Goal: Transaction & Acquisition: Book appointment/travel/reservation

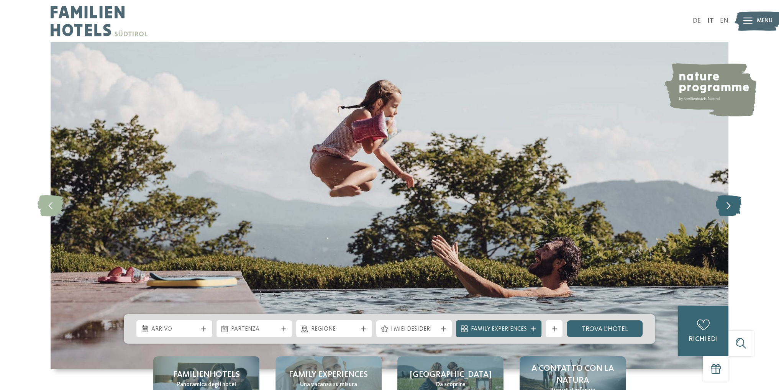
click at [727, 203] on icon at bounding box center [728, 205] width 26 height 21
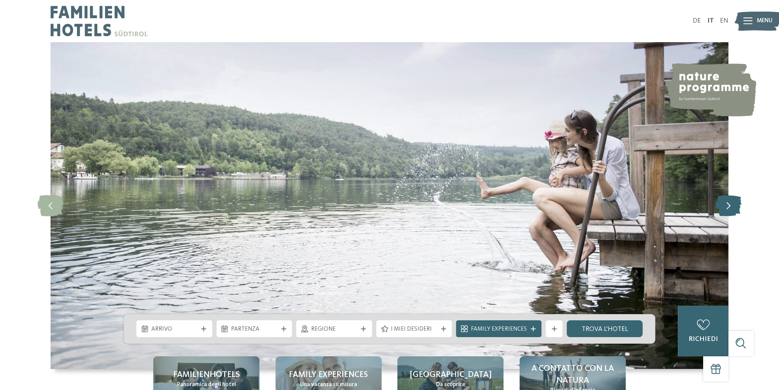
click at [727, 203] on icon at bounding box center [728, 205] width 26 height 21
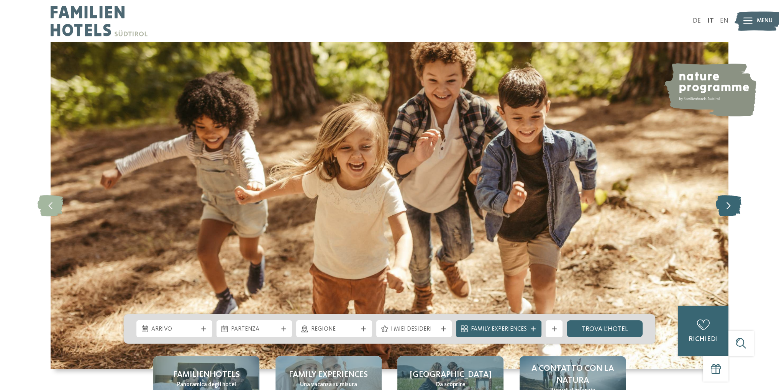
click at [727, 203] on icon at bounding box center [728, 205] width 26 height 21
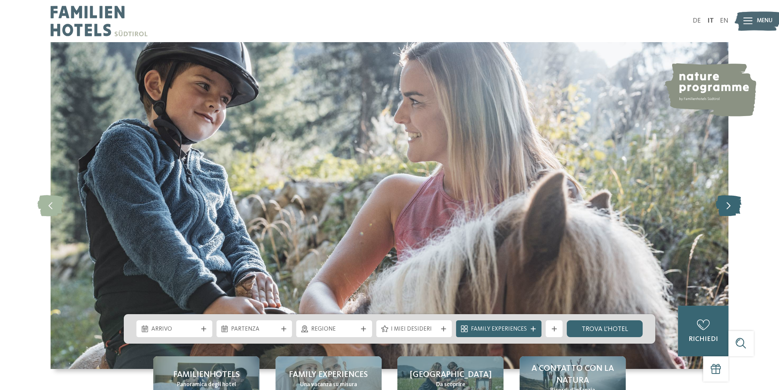
click at [727, 203] on icon at bounding box center [728, 205] width 26 height 21
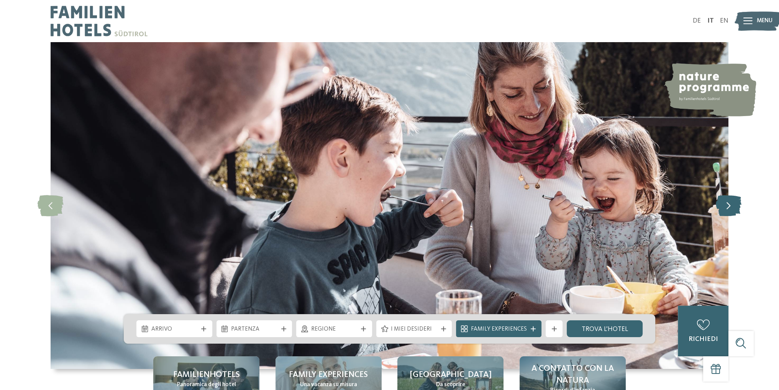
click at [727, 203] on icon at bounding box center [728, 205] width 26 height 21
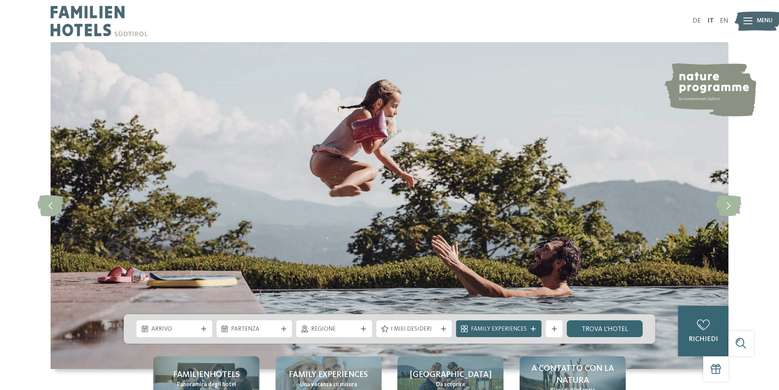
click at [757, 20] on span "Menu" at bounding box center [765, 21] width 16 height 8
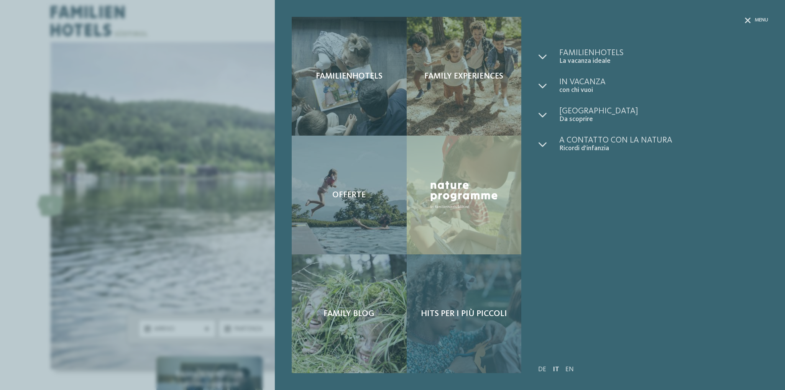
click at [473, 310] on span "Hits per i più piccoli" at bounding box center [464, 314] width 86 height 10
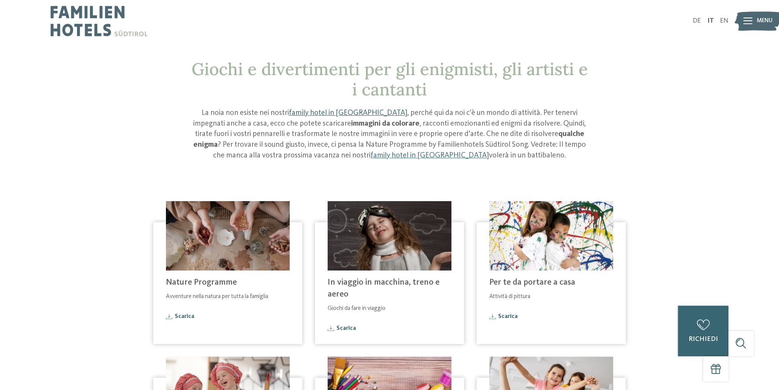
click at [308, 112] on link "family hotel in [GEOGRAPHIC_DATA]" at bounding box center [348, 113] width 118 height 8
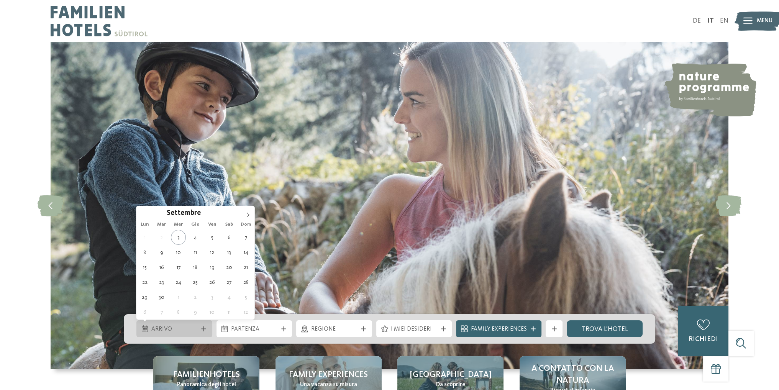
click at [179, 330] on span "Arrivo" at bounding box center [174, 329] width 46 height 8
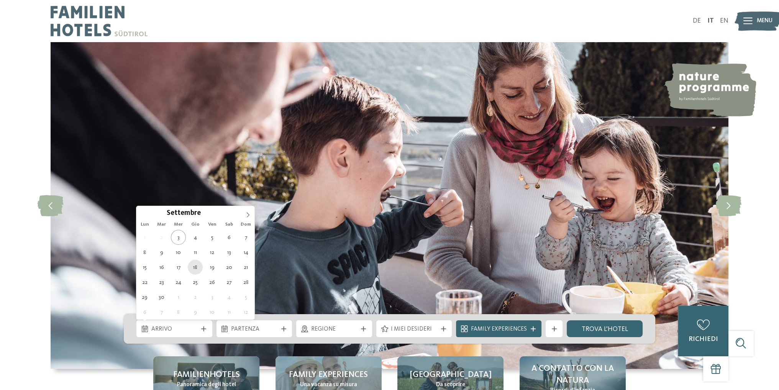
type div "18.09.2025"
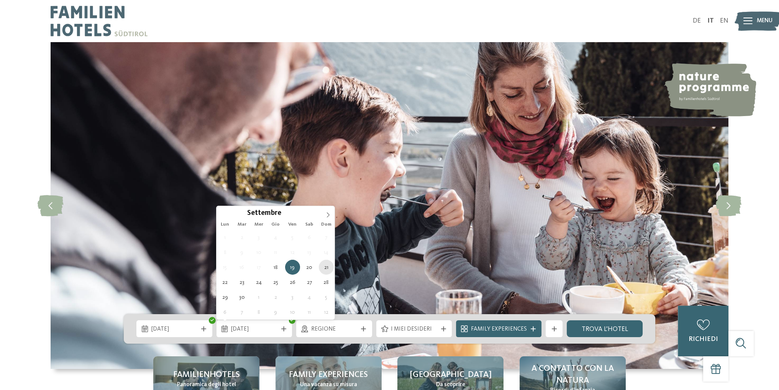
type div "21.09.2025"
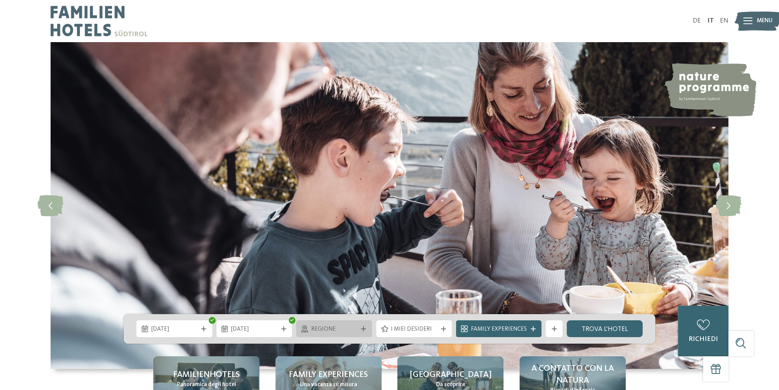
click at [349, 328] on span "Regione" at bounding box center [334, 329] width 46 height 8
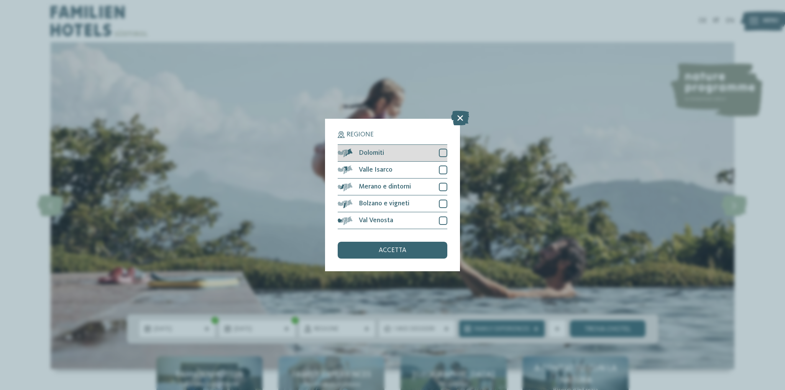
click at [444, 152] on div at bounding box center [443, 153] width 8 height 8
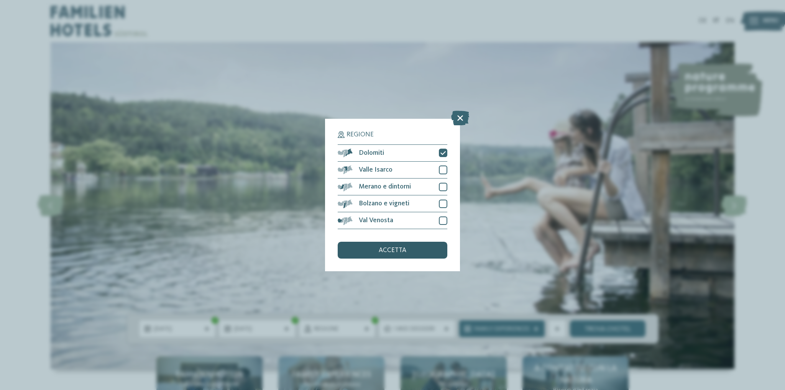
click at [399, 254] on div "accetta" at bounding box center [393, 250] width 110 height 17
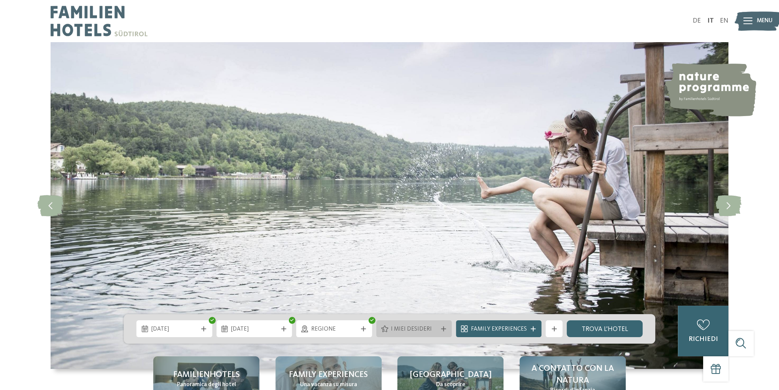
click at [431, 333] on span "I miei desideri" at bounding box center [414, 329] width 46 height 8
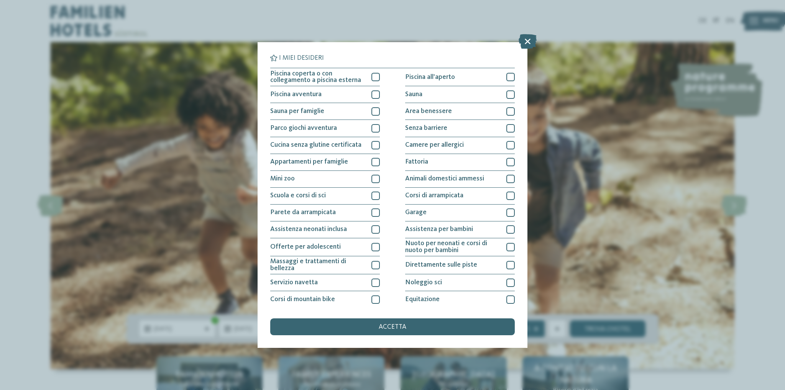
drag, startPoint x: 609, startPoint y: 203, endPoint x: 597, endPoint y: 217, distance: 18.2
click at [610, 203] on div "I miei desideri Piscina coperta o con collegamento a piscina esterna Piscina al…" at bounding box center [392, 195] width 785 height 390
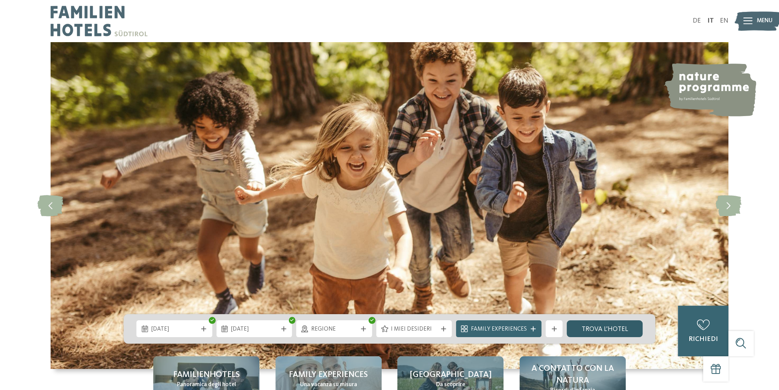
click at [602, 331] on link "trova l’hotel" at bounding box center [605, 328] width 76 height 17
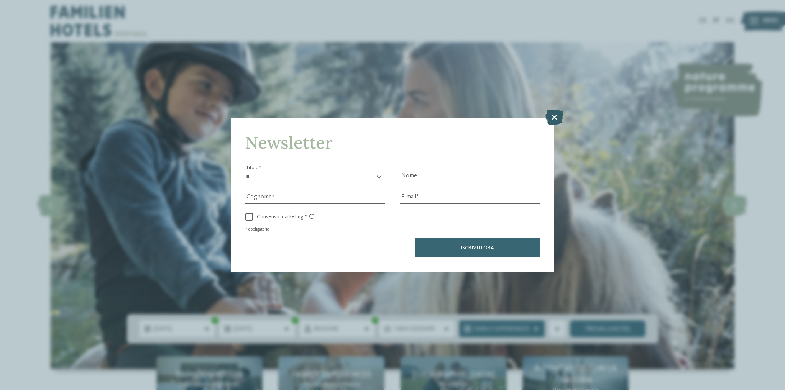
click at [559, 115] on icon at bounding box center [554, 117] width 18 height 15
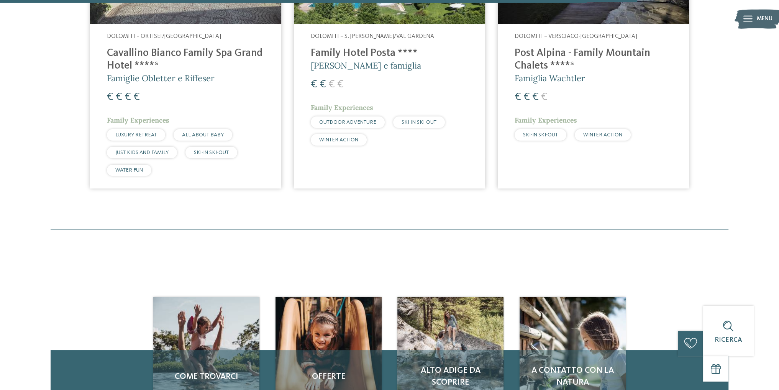
scroll to position [1085, 0]
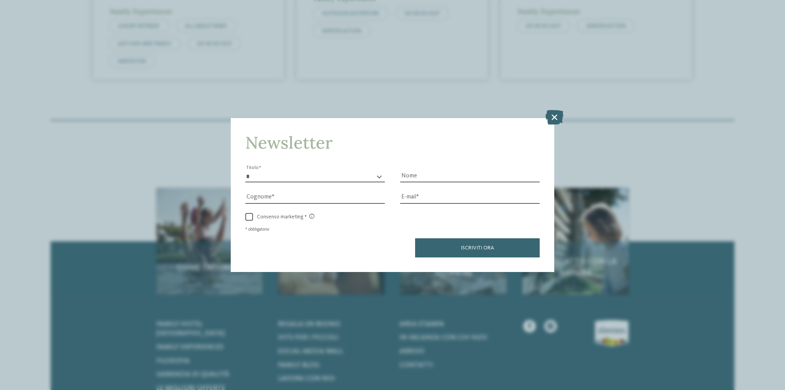
click at [551, 115] on icon at bounding box center [554, 117] width 18 height 15
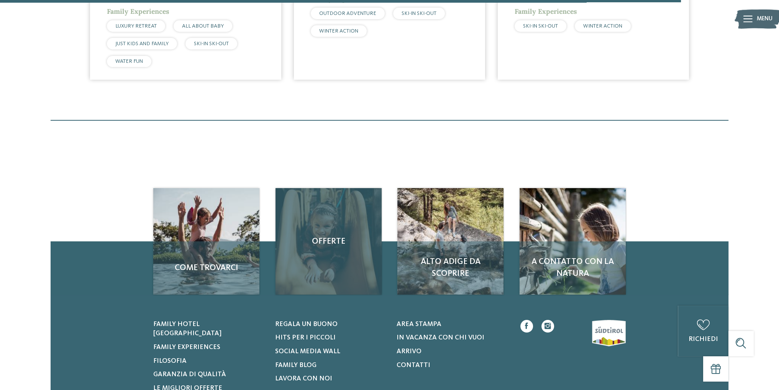
drag, startPoint x: 334, startPoint y: 241, endPoint x: 359, endPoint y: 244, distance: 25.5
click at [334, 241] on div "Offerte" at bounding box center [329, 241] width 106 height 106
click at [374, 244] on div "Offerte" at bounding box center [329, 241] width 106 height 106
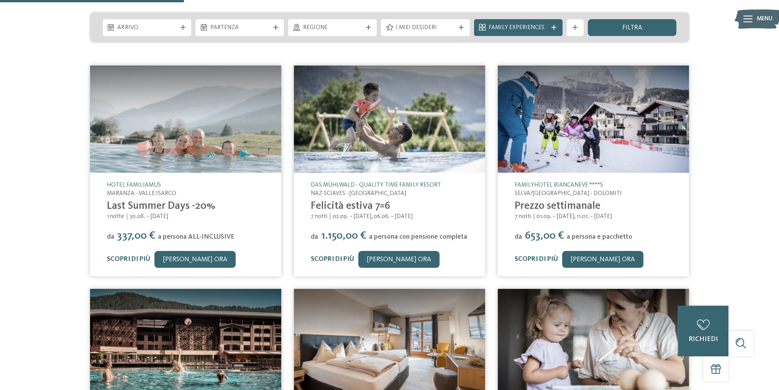
scroll to position [153, 0]
click at [174, 201] on link "Last Summer Days -20%" at bounding box center [161, 206] width 108 height 11
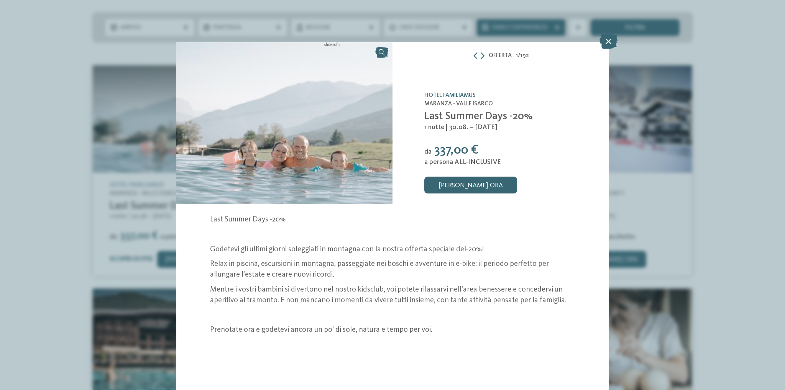
click at [381, 52] on link at bounding box center [284, 123] width 216 height 162
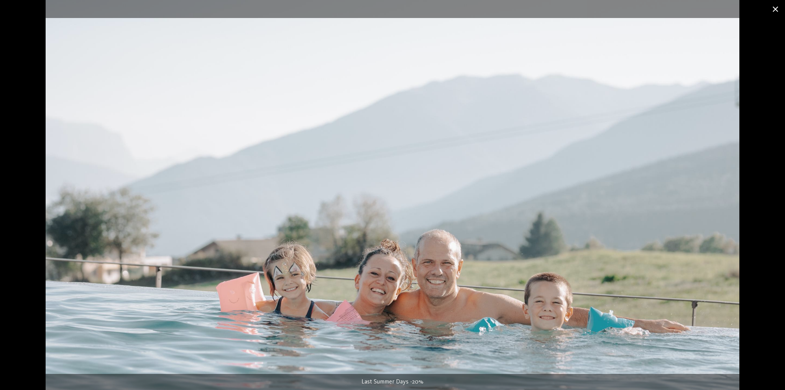
click at [774, 11] on span at bounding box center [775, 9] width 19 height 18
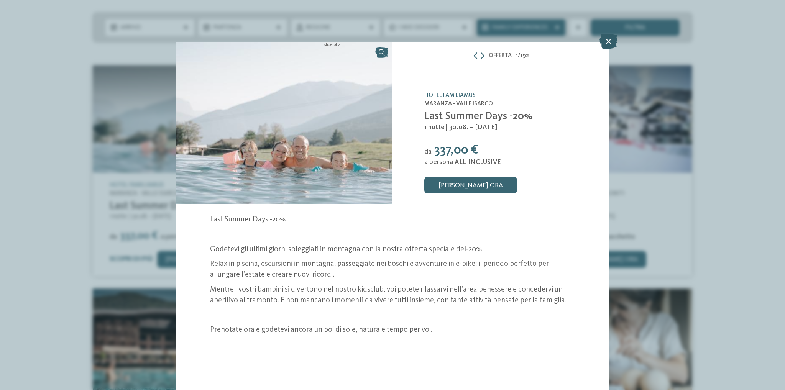
click at [610, 43] on icon at bounding box center [608, 41] width 18 height 15
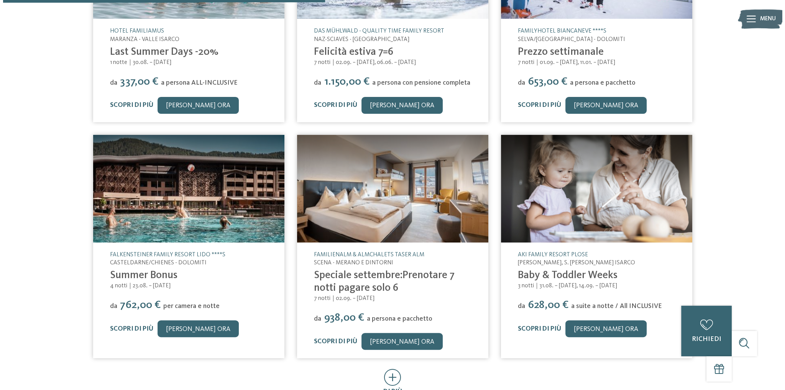
scroll to position [307, 0]
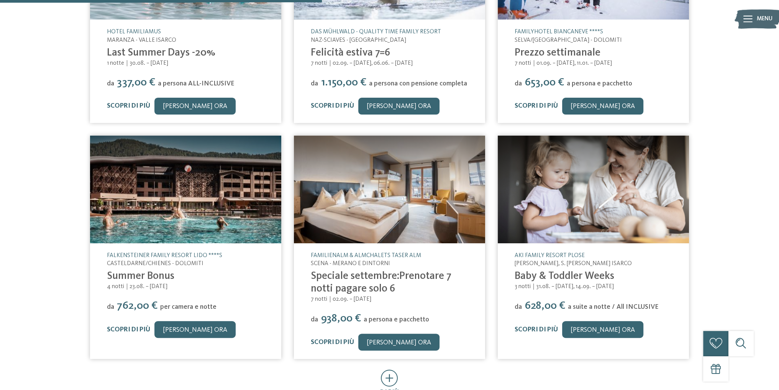
click at [578, 271] on link "Baby & Toddler Weeks" at bounding box center [565, 276] width 100 height 11
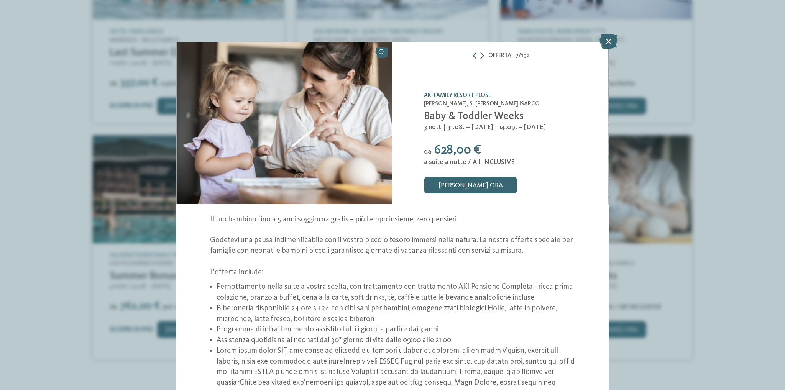
click at [480, 56] on icon at bounding box center [482, 55] width 4 height 7
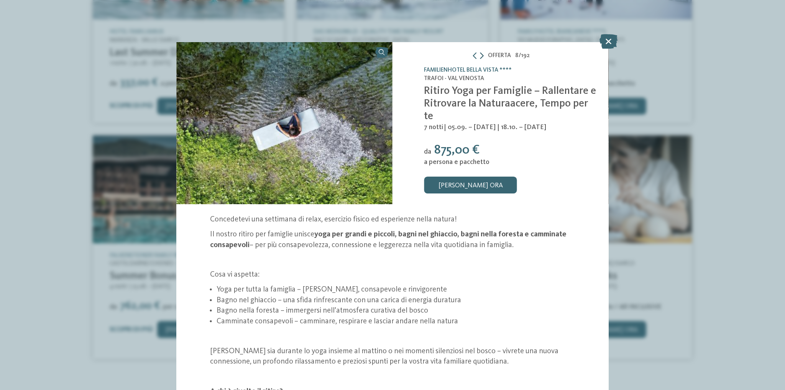
click at [480, 55] on icon at bounding box center [482, 55] width 4 height 7
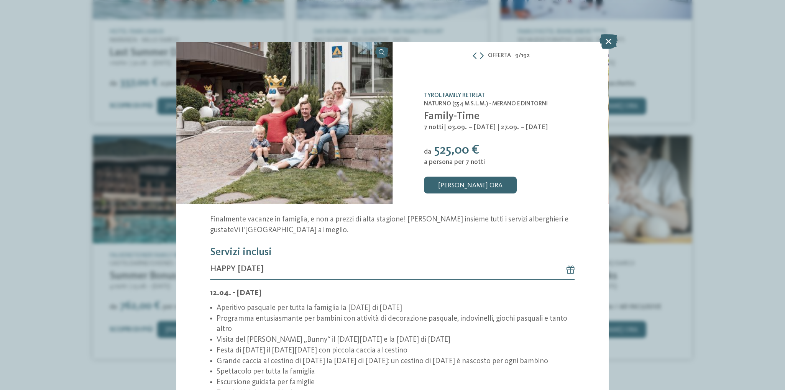
drag, startPoint x: 605, startPoint y: 40, endPoint x: 592, endPoint y: 42, distance: 12.7
click at [605, 40] on icon at bounding box center [608, 41] width 18 height 15
